Goal: Navigation & Orientation: Understand site structure

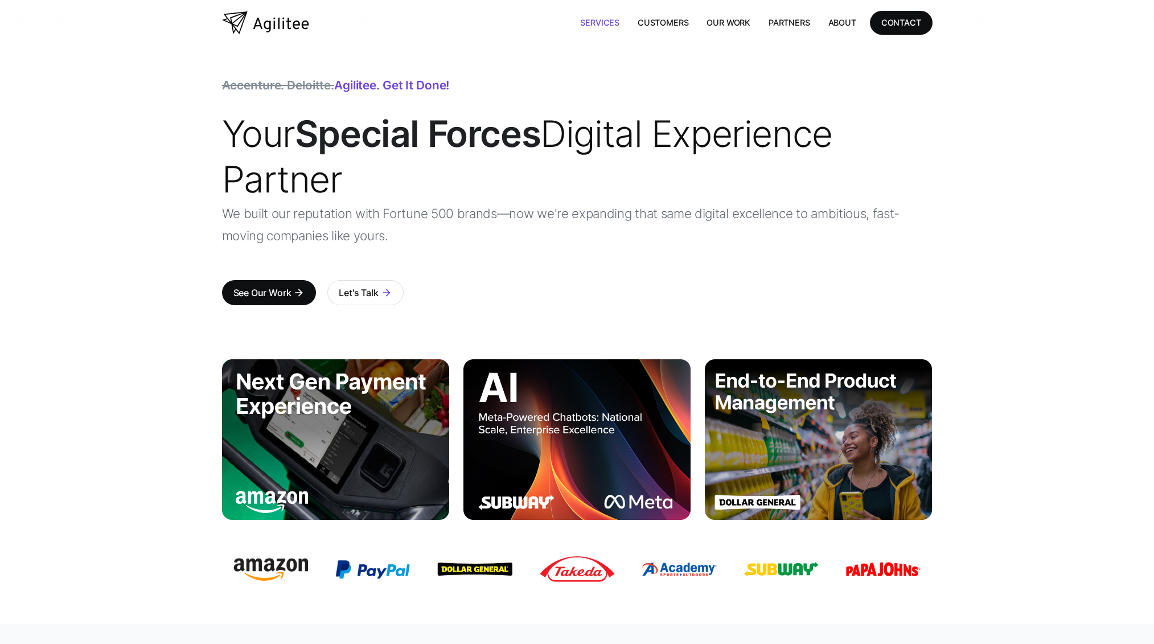
click at [603, 22] on link "Services" at bounding box center [599, 22] width 57 height 23
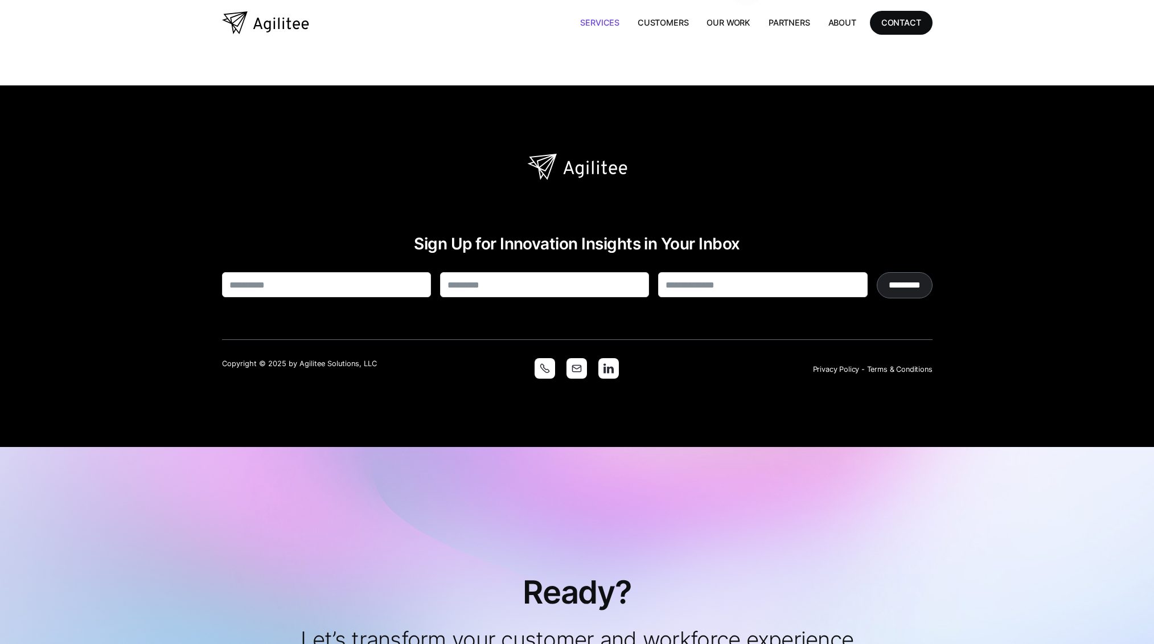
scroll to position [3034, 0]
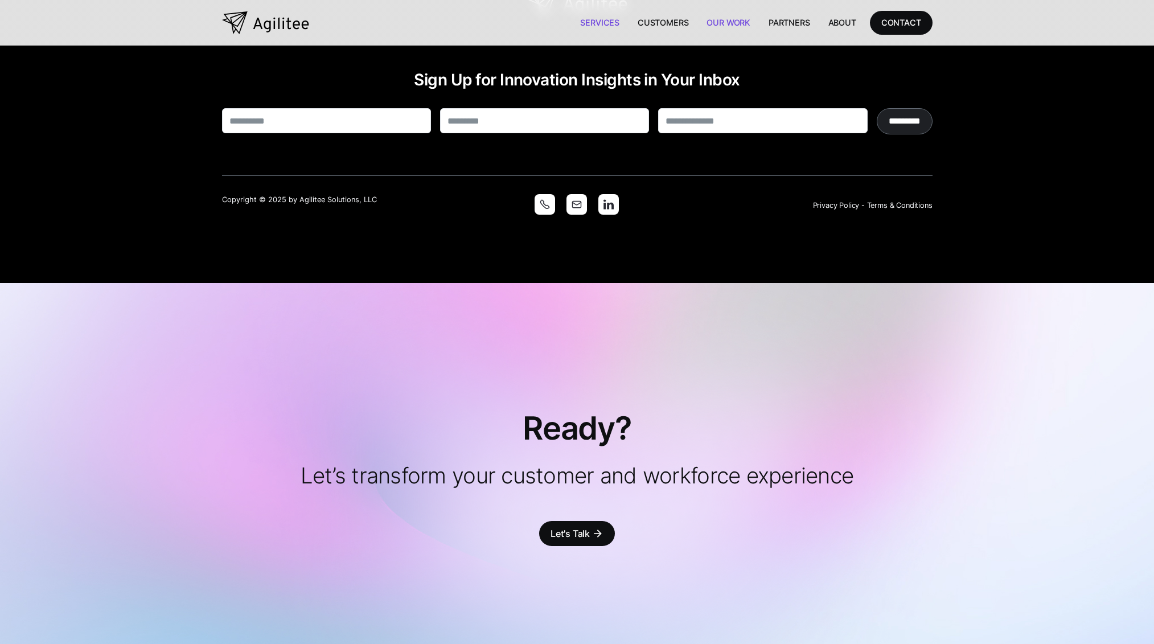
click at [738, 22] on link "Our Work" at bounding box center [728, 22] width 62 height 23
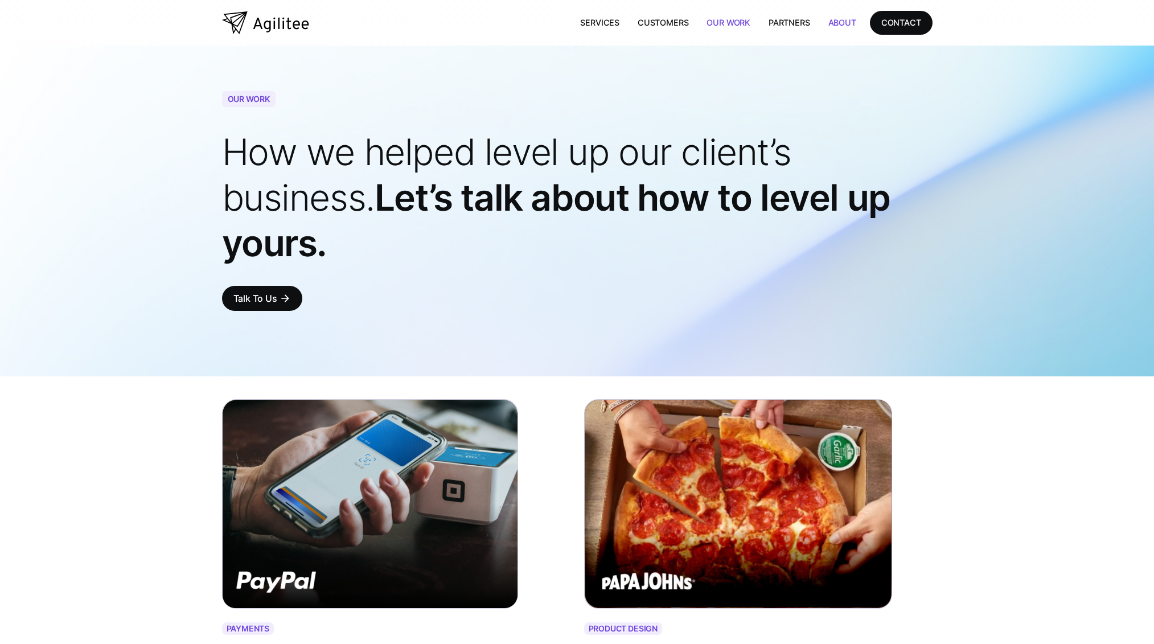
click at [821, 21] on link "About" at bounding box center [842, 22] width 46 height 23
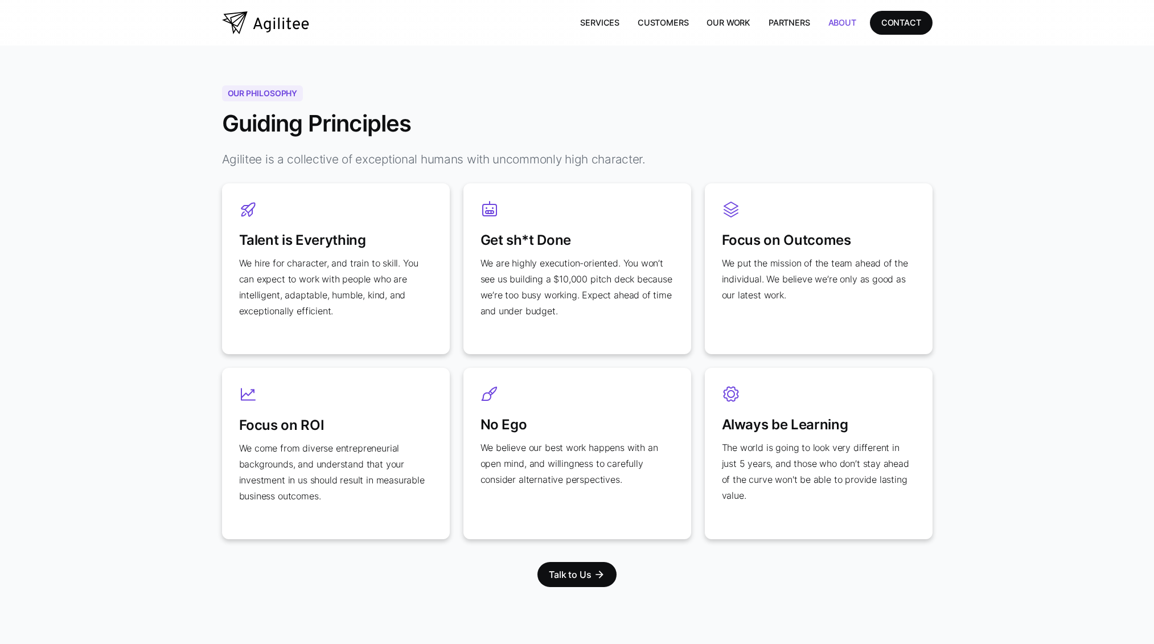
scroll to position [1381, 0]
